Goal: Information Seeking & Learning: Learn about a topic

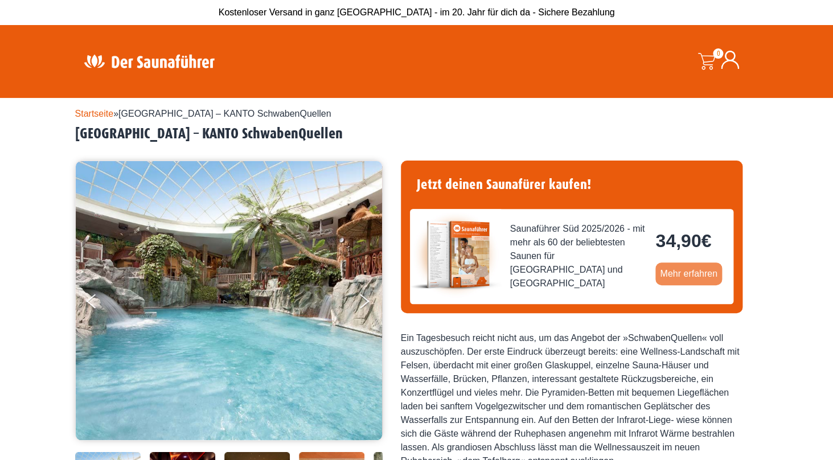
click at [695, 279] on link "Mehr erfahren" at bounding box center [689, 274] width 67 height 23
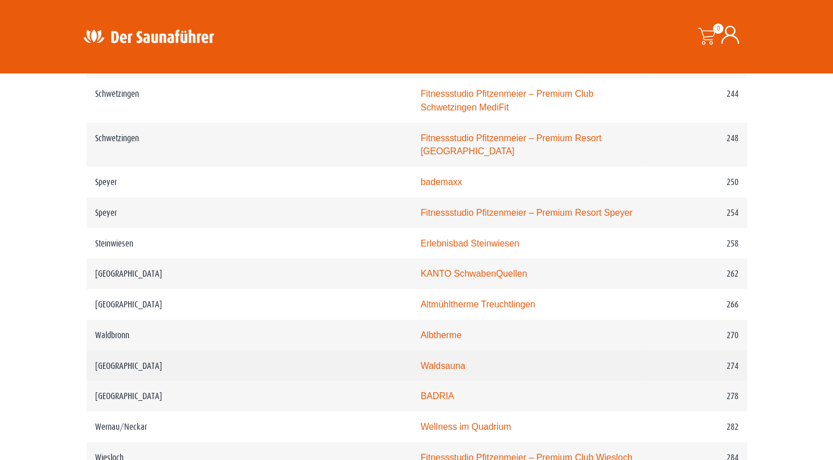
scroll to position [2432, 0]
